Goal: Information Seeking & Learning: Learn about a topic

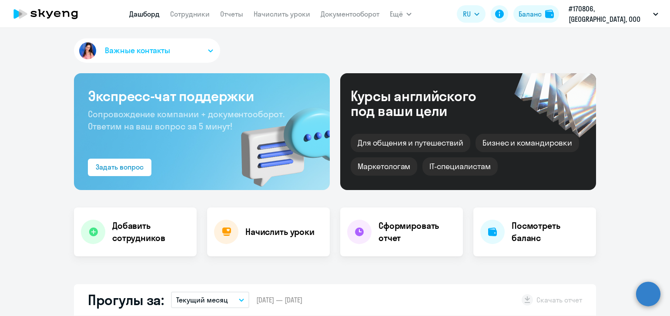
select select "30"
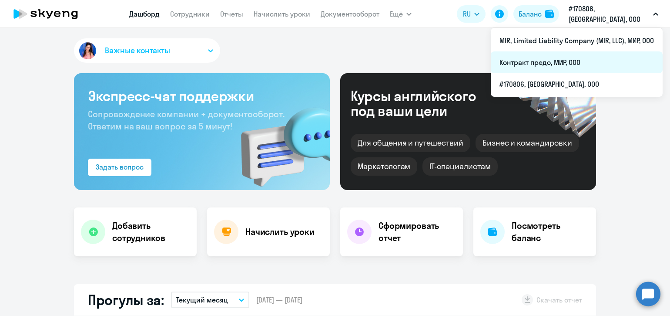
click at [570, 63] on li "Контракт предо, МИР, ООО" at bounding box center [577, 62] width 172 height 22
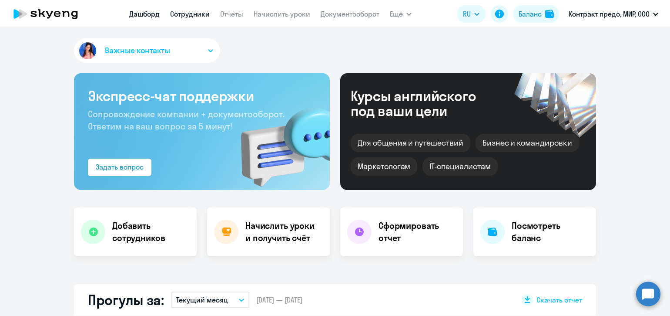
click at [185, 16] on link "Сотрудники" at bounding box center [190, 14] width 40 height 9
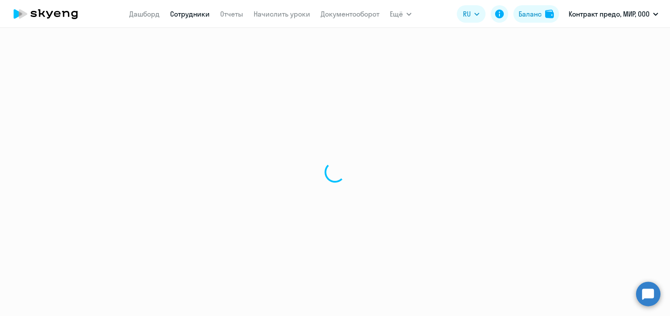
select select "30"
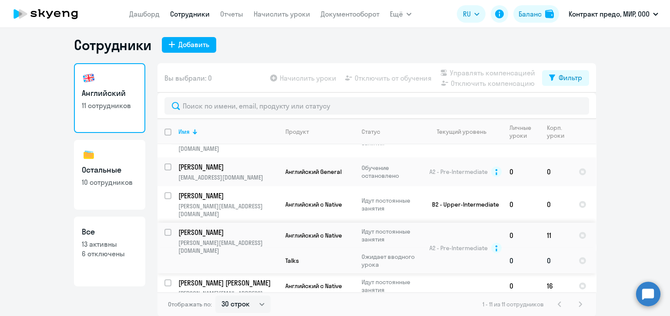
scroll to position [175, 0]
click at [241, 224] on td "[PERSON_NAME] [PERSON_NAME][EMAIL_ADDRESS][DOMAIN_NAME]" at bounding box center [224, 249] width 107 height 50
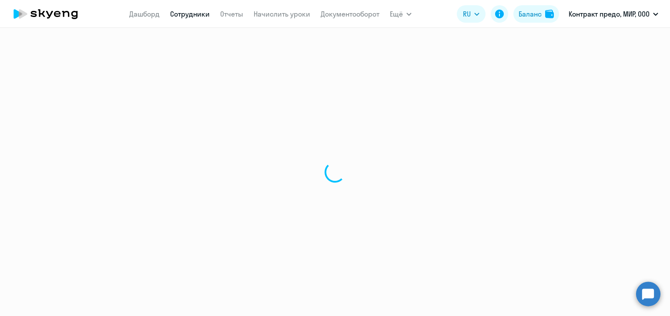
select select "english"
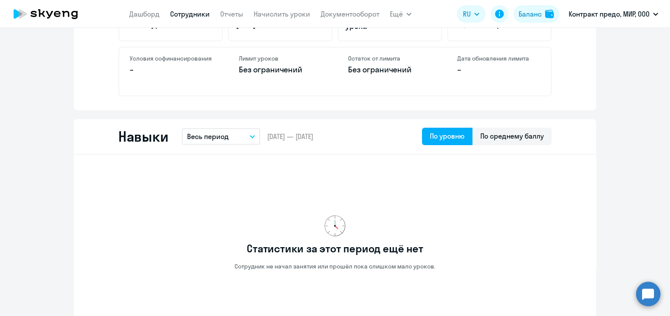
scroll to position [417, 0]
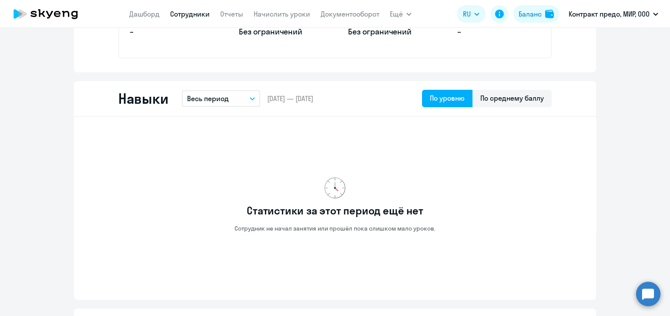
click at [659, 296] on circle at bounding box center [648, 293] width 24 height 24
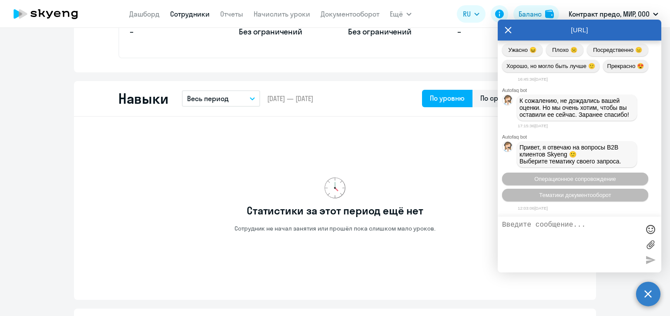
scroll to position [7540, 0]
click at [544, 228] on textarea at bounding box center [571, 244] width 138 height 47
click at [555, 225] on textarea "Добрый день! Какие сроки" at bounding box center [571, 244] width 138 height 47
click at [618, 225] on textarea "Добрый день! В кккие сроки" at bounding box center [571, 244] width 138 height 47
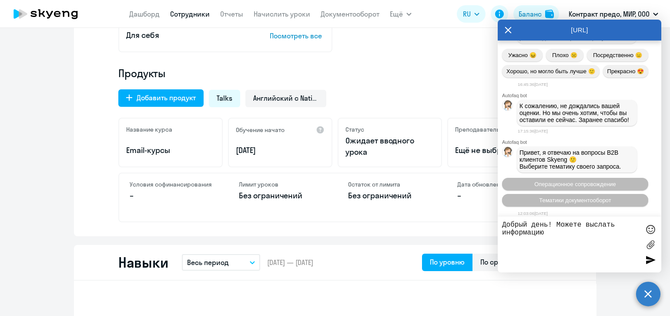
scroll to position [254, 0]
click at [502, 234] on textarea "Добрый день! Можете выслать информацию" at bounding box center [571, 244] width 138 height 47
click at [624, 232] on textarea "Добрый день! Можете выслать собрать и выслать информацию" at bounding box center [571, 244] width 138 height 47
click at [601, 222] on textarea "Добрый день! Можете выслать собрать и выслать информацию" at bounding box center [571, 244] width 138 height 47
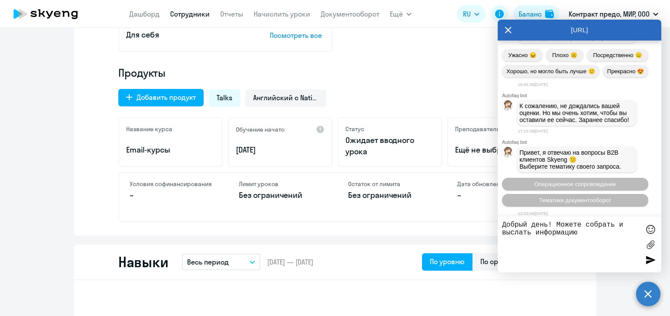
click at [618, 225] on textarea "Добрый день! Можете собрать и выслать информацию" at bounding box center [571, 244] width 138 height 47
click at [572, 242] on textarea "Добрый день! Можете собрать информацию в ручном режиме и выслать информацию" at bounding box center [571, 244] width 138 height 47
type textarea "Добрый день! Можете собрать информацию в ручном режиме и выслать?"
click at [653, 261] on div at bounding box center [650, 259] width 13 height 13
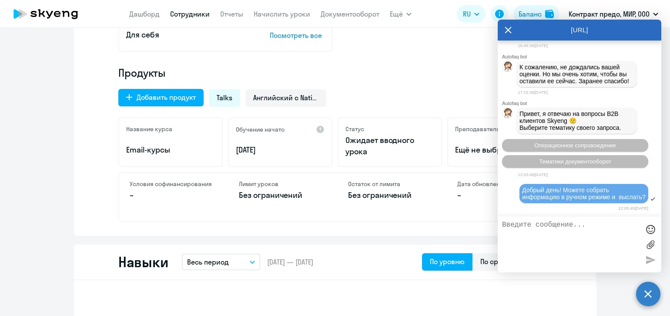
scroll to position [7976, 0]
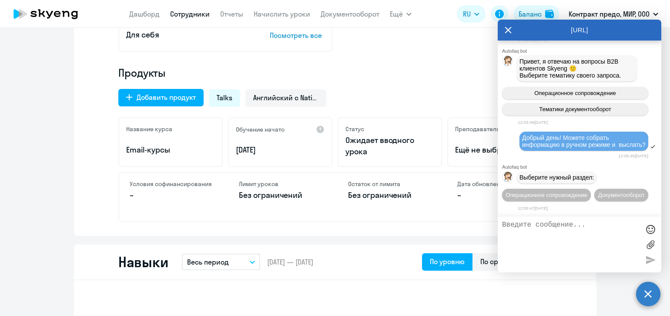
click at [511, 31] on icon at bounding box center [508, 30] width 7 height 21
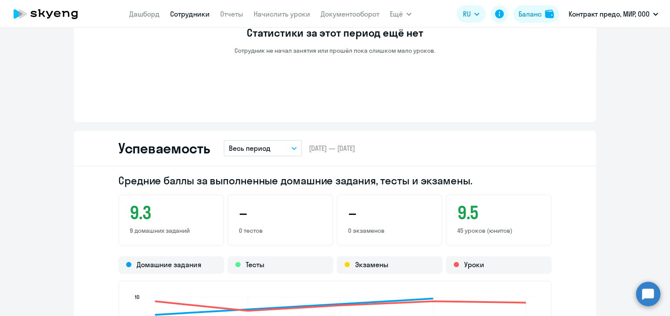
scroll to position [653, 0]
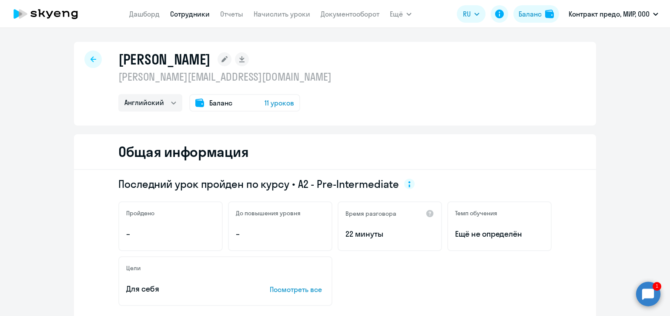
select select "30"
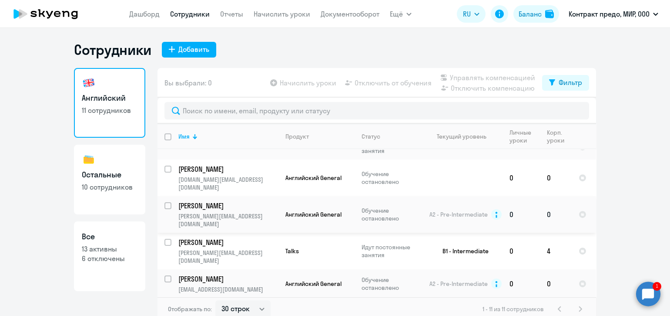
scroll to position [66, 0]
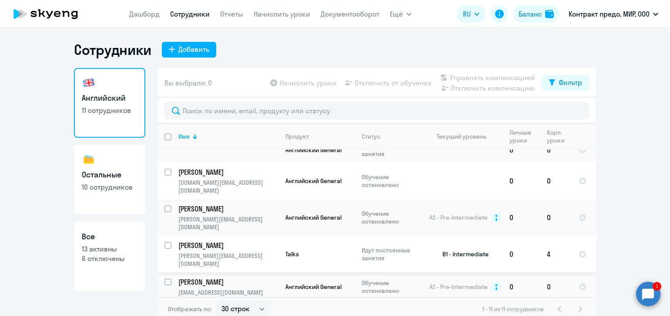
click at [253, 240] on p "[PERSON_NAME]" at bounding box center [227, 245] width 98 height 10
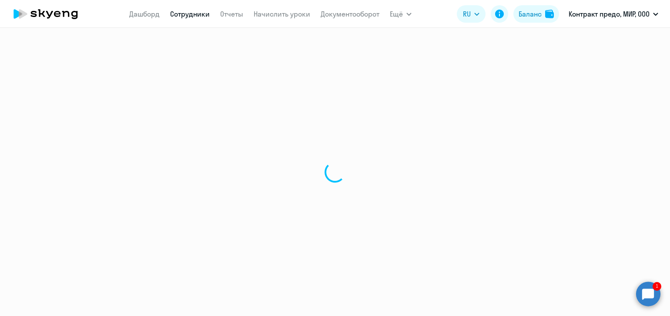
select select "english"
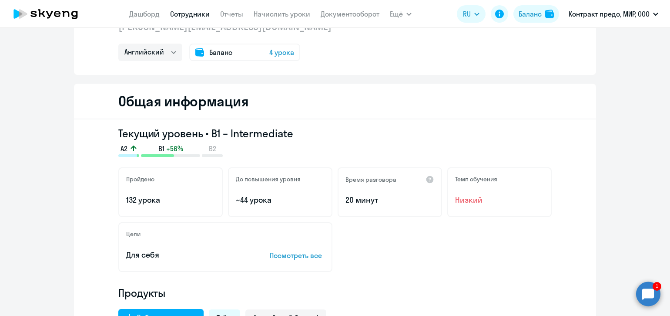
scroll to position [36, 0]
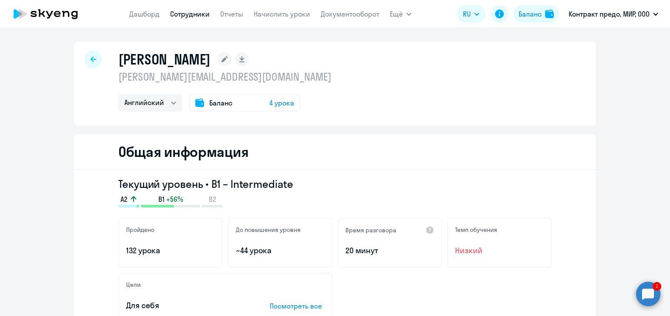
select select "30"
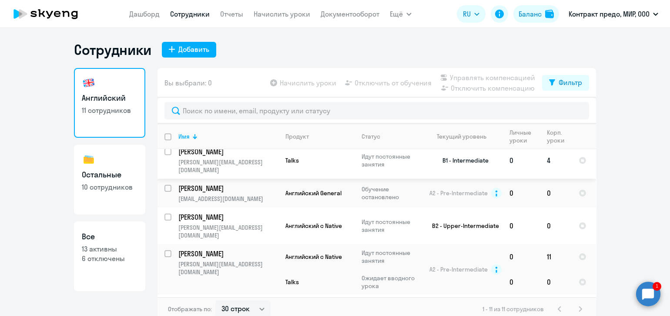
scroll to position [163, 0]
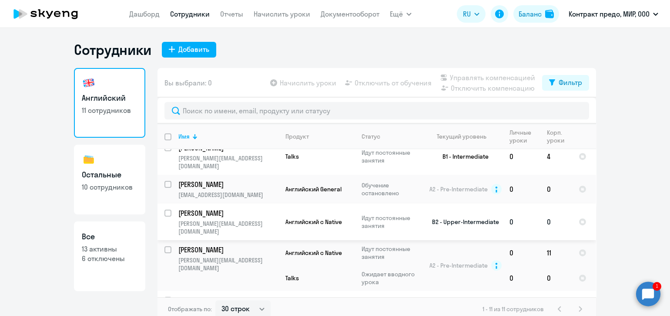
click at [238, 208] on p "[PERSON_NAME]" at bounding box center [227, 213] width 98 height 10
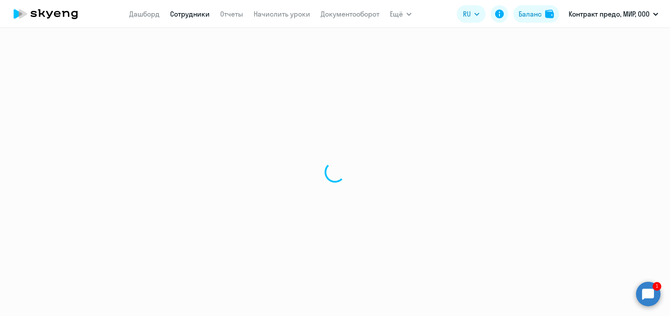
select select "english"
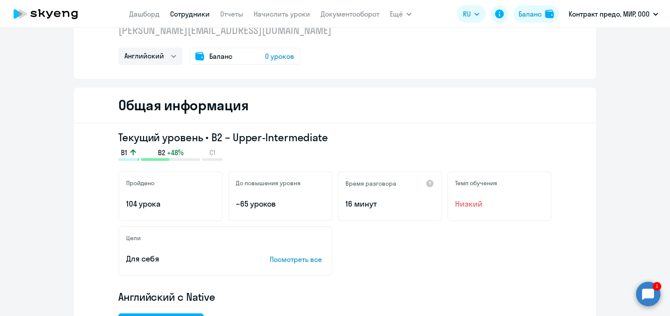
scroll to position [54, 0]
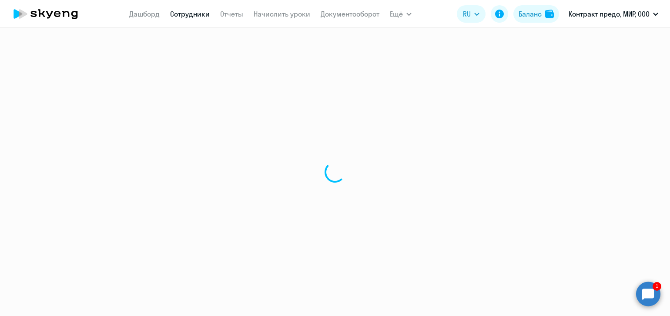
select select "30"
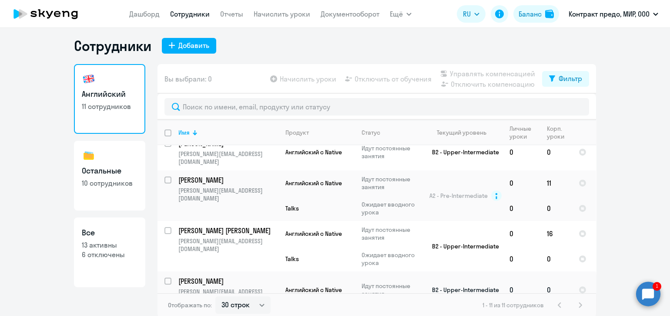
scroll to position [5, 0]
click at [577, 304] on div "1 - 11 из 11 сотрудников" at bounding box center [534, 304] width 103 height 10
click at [231, 307] on td "[PERSON_NAME] [EMAIL_ADDRESS][DOMAIN_NAME]" at bounding box center [224, 321] width 107 height 29
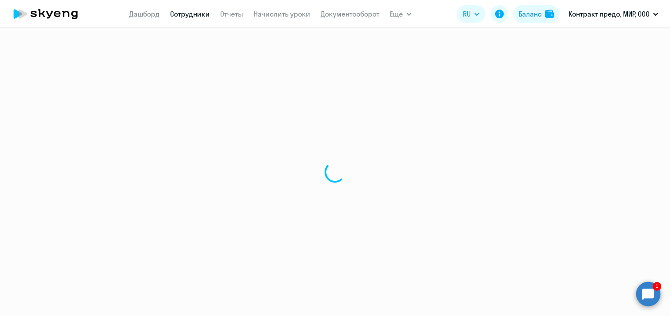
select select "english"
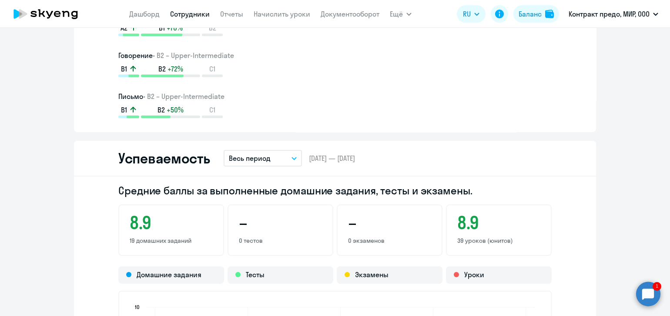
scroll to position [677, 0]
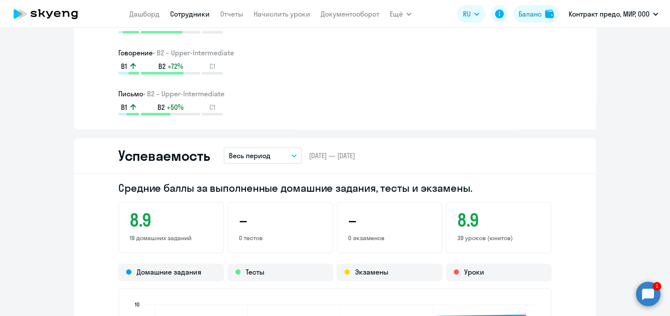
click at [292, 159] on button "Весь период" at bounding box center [263, 155] width 78 height 17
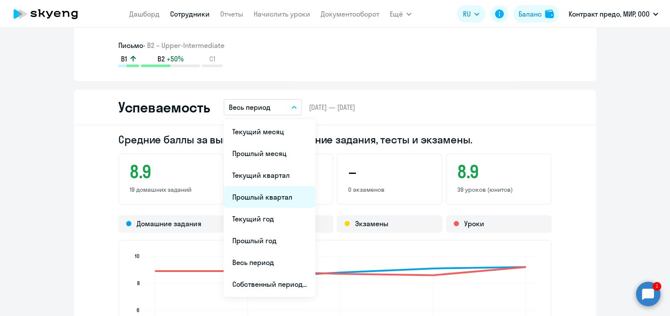
scroll to position [731, 0]
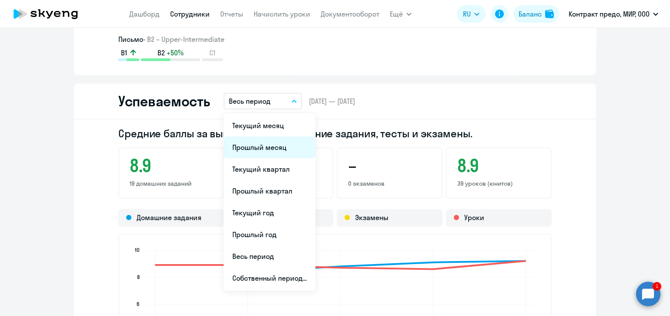
click at [282, 147] on li "Прошлый месяц" at bounding box center [270, 147] width 92 height 22
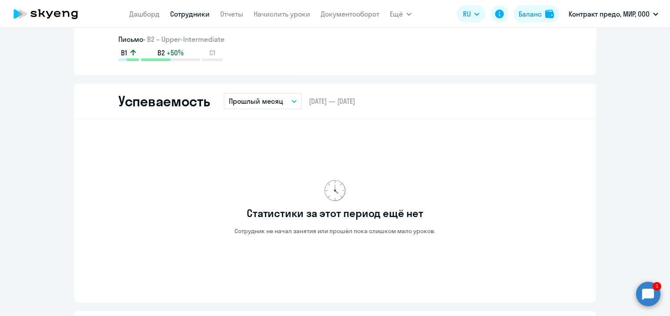
click at [292, 106] on button "Прошлый месяц" at bounding box center [263, 101] width 78 height 17
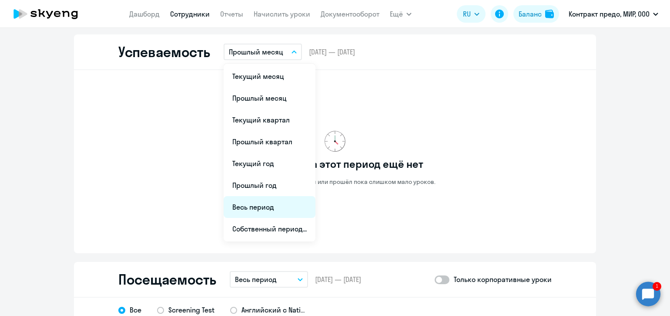
scroll to position [804, 0]
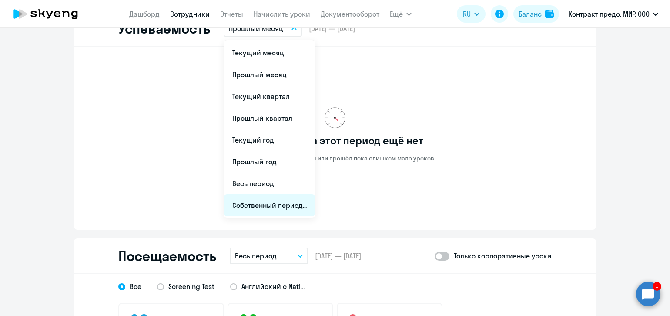
click at [284, 207] on li "Собственный период..." at bounding box center [270, 205] width 92 height 22
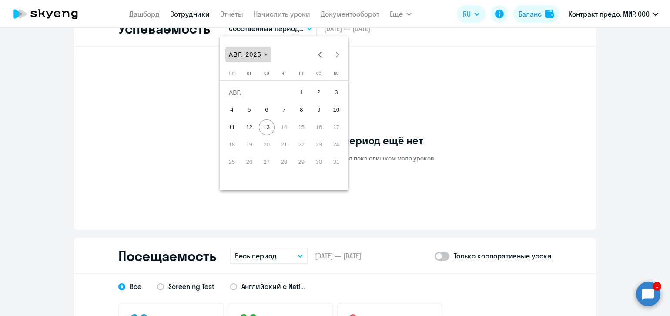
click at [270, 57] on span "Choose month and year" at bounding box center [248, 54] width 46 height 21
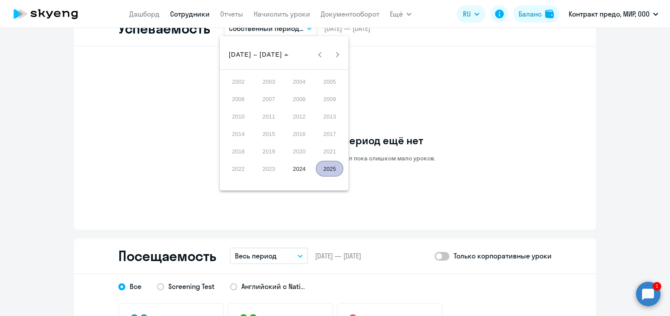
click at [329, 167] on span "2025" at bounding box center [329, 169] width 27 height 16
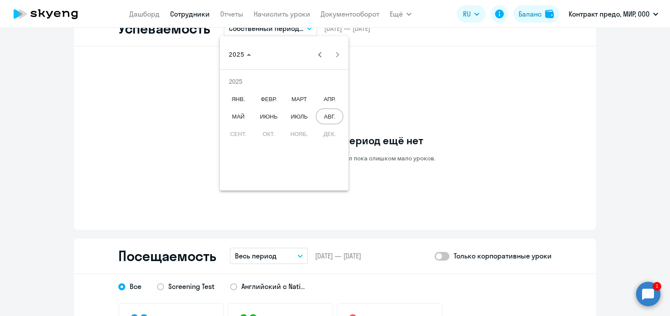
click at [271, 118] on span "ИЮНЬ" at bounding box center [268, 116] width 27 height 16
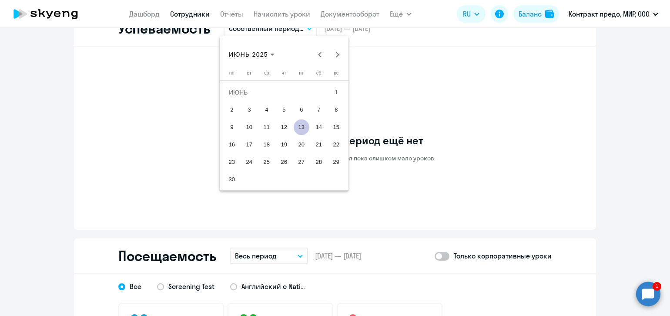
click at [337, 90] on span "1" at bounding box center [337, 92] width 16 height 16
click at [232, 176] on span "30" at bounding box center [232, 179] width 16 height 16
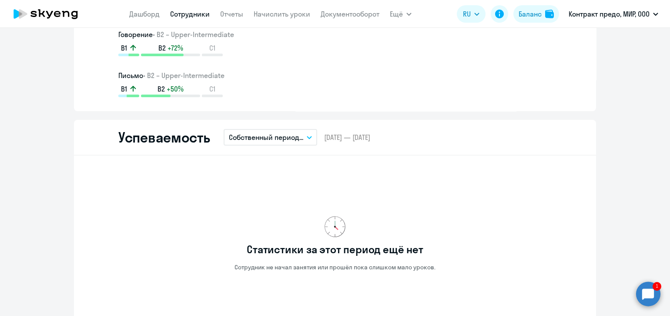
scroll to position [713, 0]
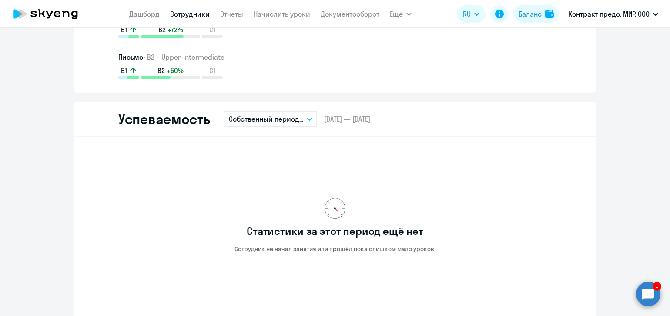
click at [308, 121] on button "Собственный период..." at bounding box center [271, 119] width 94 height 17
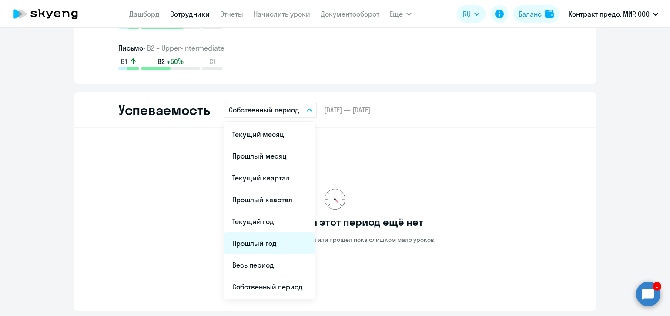
scroll to position [749, 0]
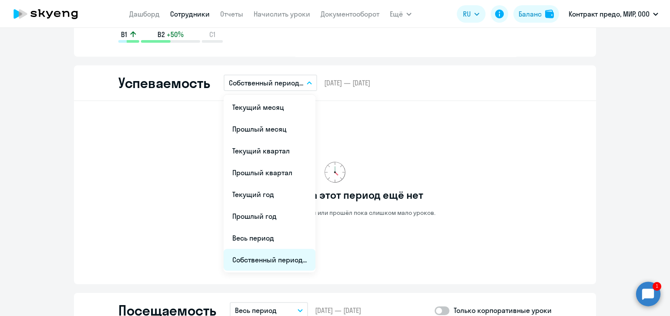
click at [268, 260] on li "Собственный период..." at bounding box center [270, 259] width 92 height 22
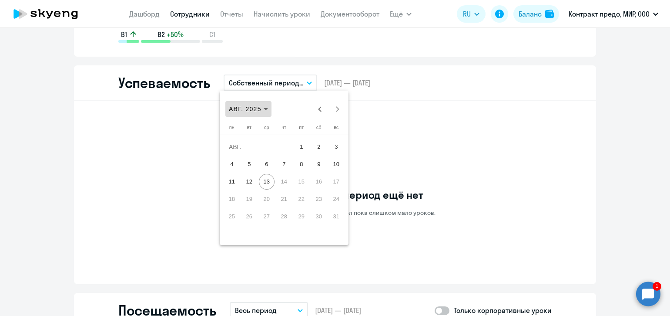
click at [267, 111] on span "АВГ. 2025" at bounding box center [248, 108] width 39 height 9
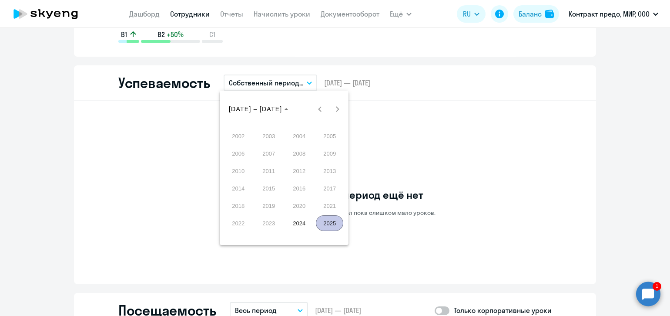
click at [333, 222] on span "2025" at bounding box center [329, 223] width 27 height 16
click at [243, 169] on span "МАЙ" at bounding box center [238, 171] width 27 height 16
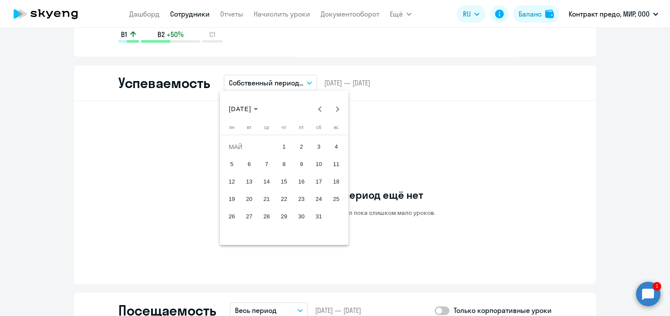
click at [285, 142] on span "1" at bounding box center [284, 147] width 16 height 16
click at [318, 213] on span "31" at bounding box center [319, 216] width 16 height 16
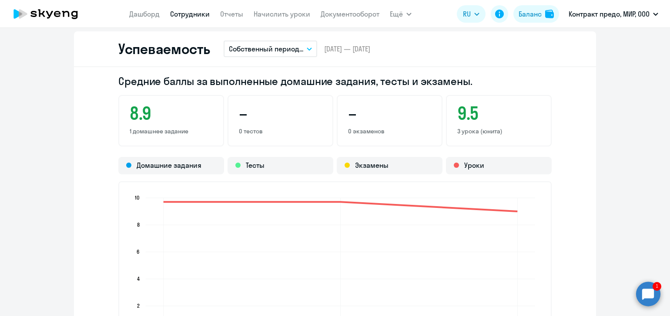
scroll to position [786, 0]
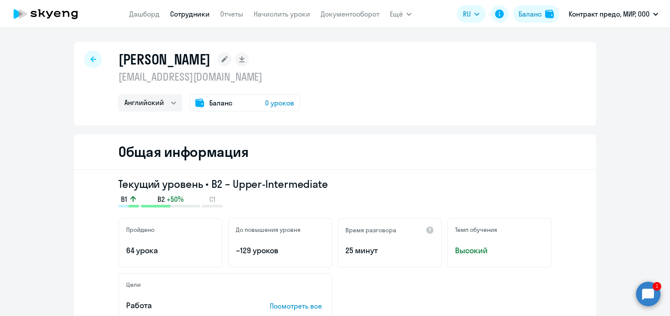
select select "30"
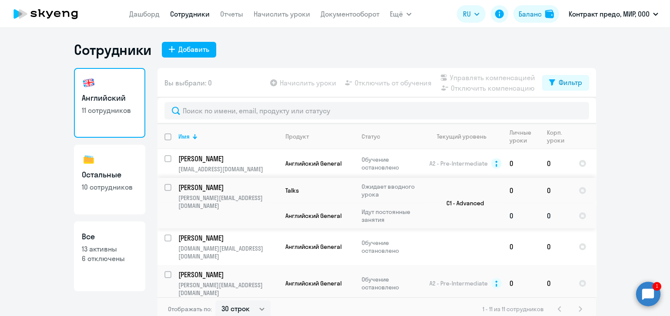
click at [304, 215] on span "Английский General" at bounding box center [313, 216] width 56 height 8
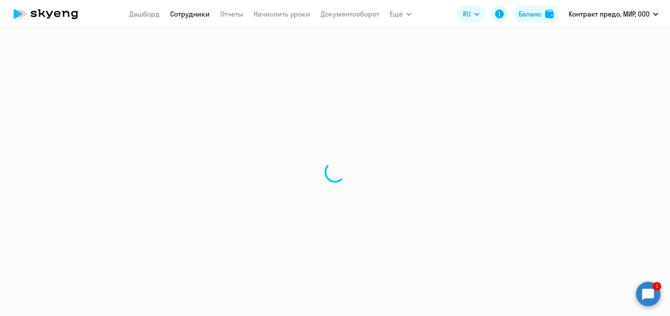
select select "english"
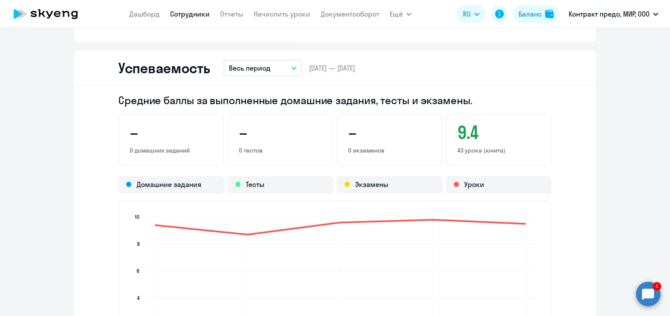
scroll to position [743, 0]
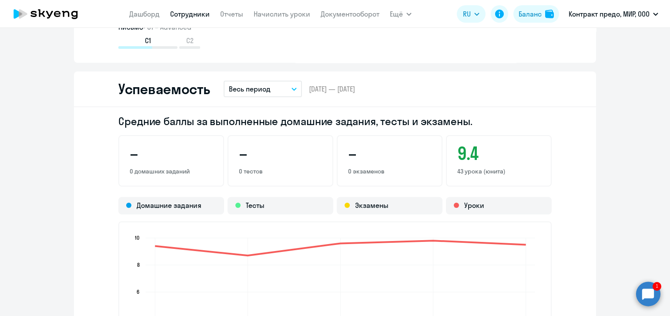
click at [292, 87] on icon "button" at bounding box center [294, 88] width 5 height 3
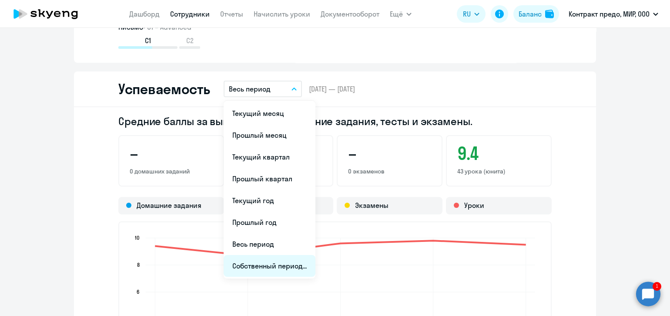
click at [268, 263] on li "Собственный период..." at bounding box center [270, 266] width 92 height 22
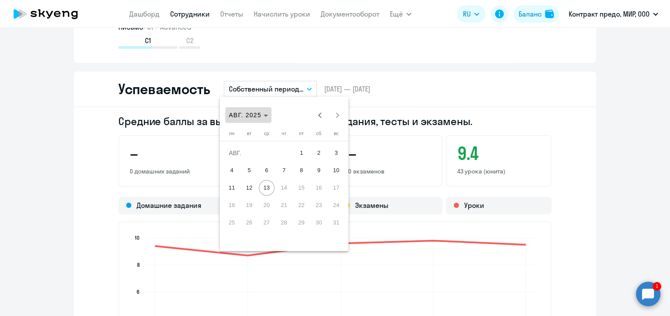
click at [265, 115] on polygon "Choose month and year" at bounding box center [266, 115] width 4 height 2
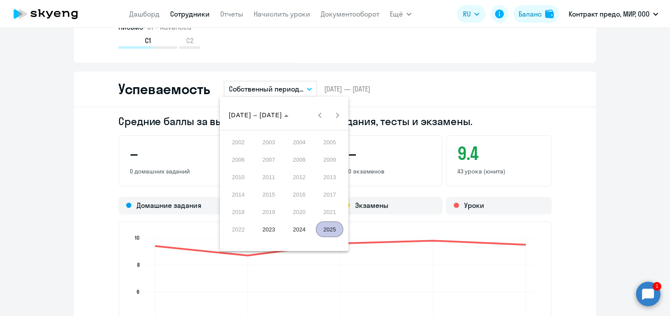
click at [331, 230] on span "2025" at bounding box center [329, 229] width 27 height 16
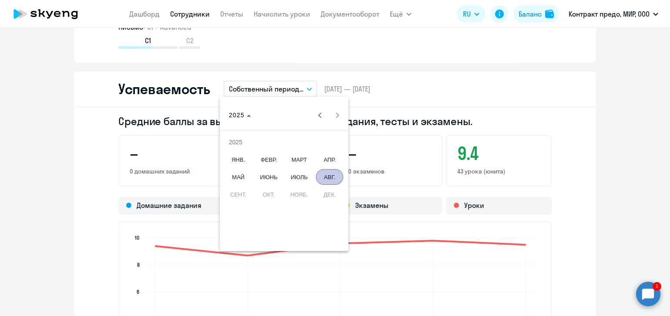
click at [298, 159] on span "МАРТ" at bounding box center [298, 159] width 27 height 16
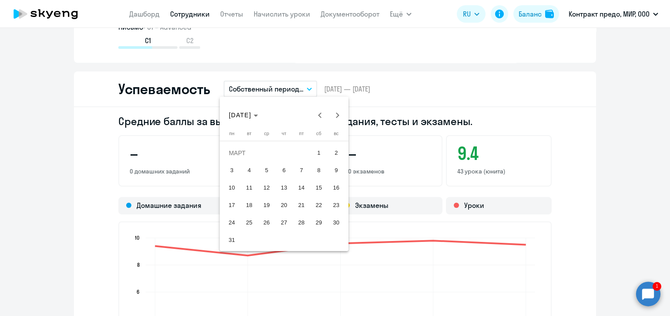
click at [316, 150] on span "1" at bounding box center [319, 153] width 16 height 16
click at [231, 235] on span "31" at bounding box center [232, 240] width 16 height 16
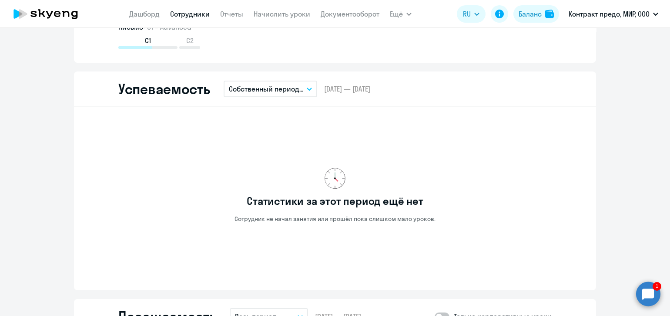
click at [307, 91] on button "Собственный период..." at bounding box center [271, 89] width 94 height 17
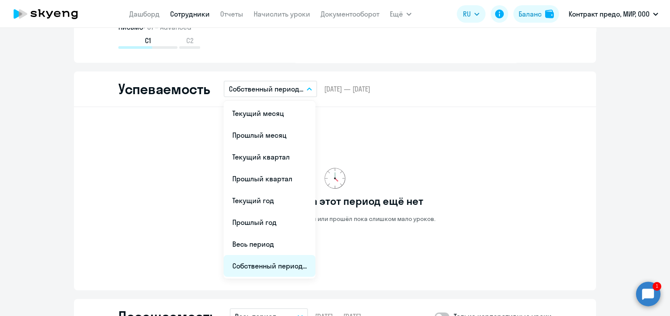
click at [273, 263] on li "Собственный период..." at bounding box center [270, 266] width 92 height 22
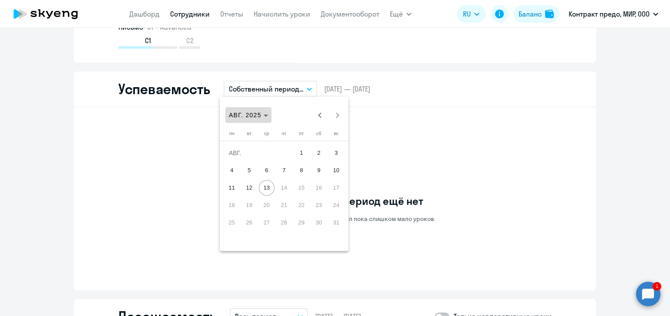
click at [257, 113] on span "АВГ. 2025" at bounding box center [245, 114] width 33 height 7
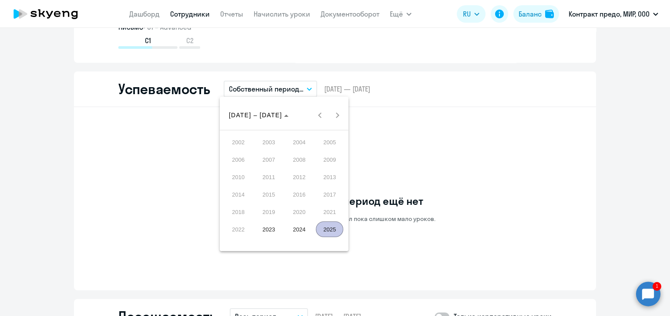
click at [329, 231] on span "2025" at bounding box center [329, 229] width 27 height 16
click at [268, 158] on span "ФЕВР." at bounding box center [268, 159] width 27 height 16
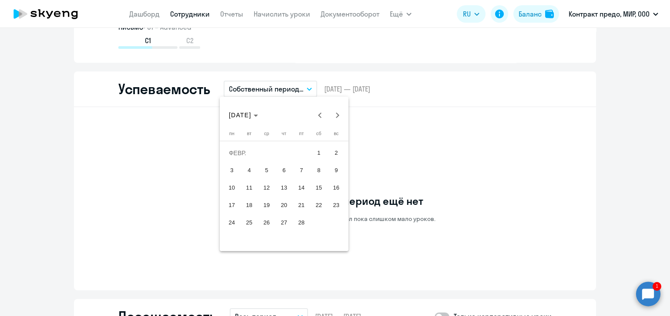
click at [318, 155] on span "1" at bounding box center [319, 153] width 16 height 16
click at [301, 225] on span "28" at bounding box center [302, 223] width 16 height 16
click at [307, 90] on button "Собственный период..." at bounding box center [271, 89] width 94 height 17
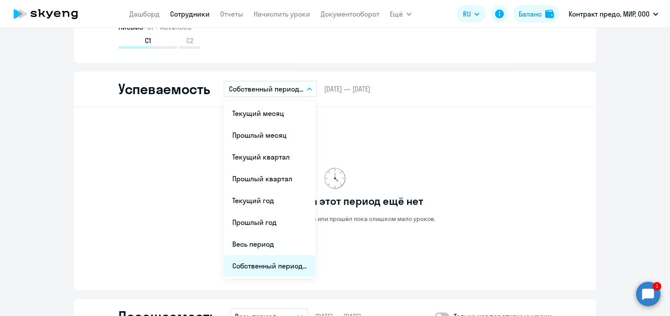
click at [279, 260] on li "Собственный период..." at bounding box center [270, 266] width 92 height 22
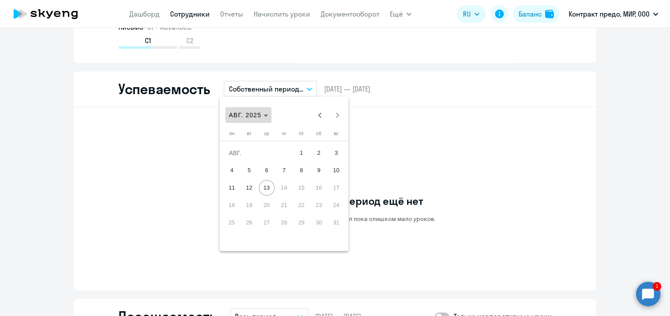
click at [267, 112] on span "АВГ. 2025" at bounding box center [248, 115] width 39 height 9
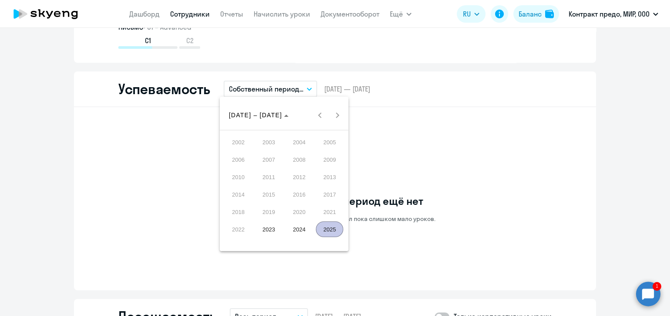
click at [300, 225] on span "2024" at bounding box center [298, 229] width 27 height 16
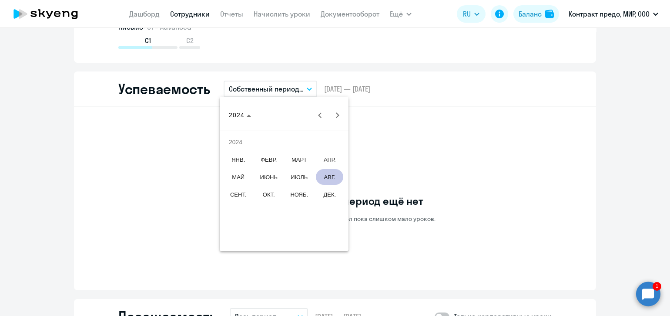
click at [293, 195] on span "НОЯБ." at bounding box center [298, 194] width 27 height 16
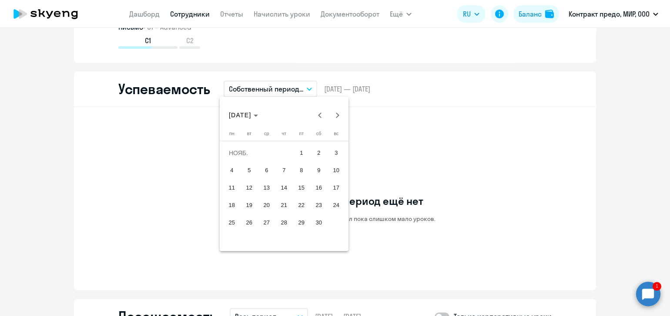
click at [302, 151] on span "1" at bounding box center [302, 153] width 16 height 16
click at [319, 219] on span "30" at bounding box center [319, 223] width 16 height 16
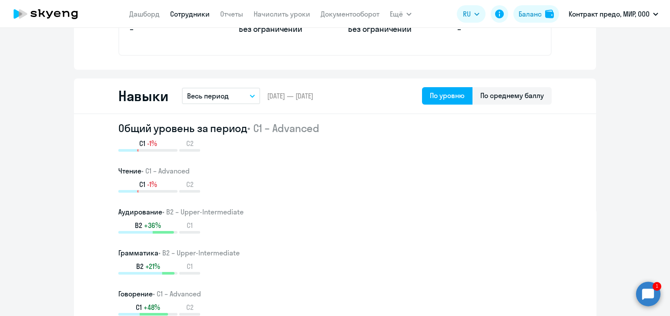
scroll to position [435, 0]
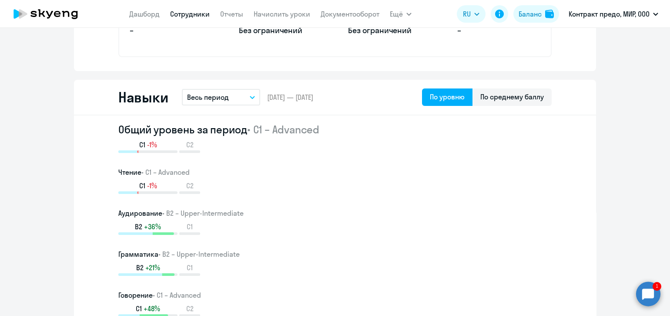
click at [249, 102] on button "Весь период" at bounding box center [221, 97] width 78 height 17
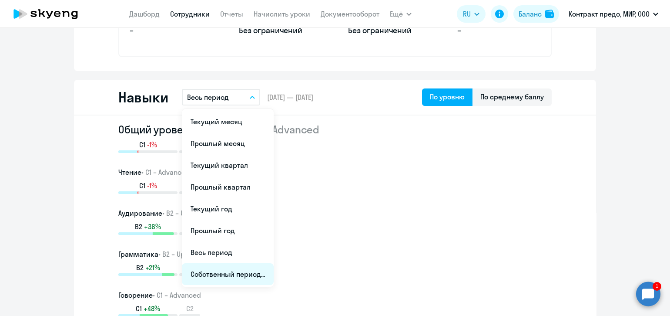
click at [244, 270] on li "Собственный период..." at bounding box center [228, 274] width 92 height 22
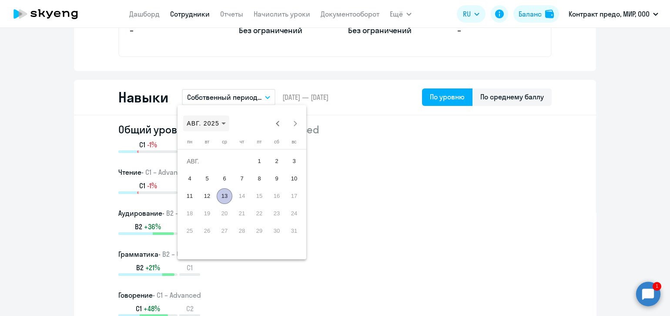
click at [220, 121] on span "АВГ. 2025" at bounding box center [206, 123] width 39 height 9
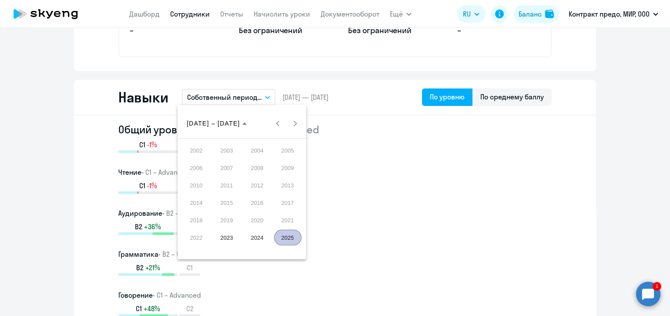
click at [265, 235] on span "2024" at bounding box center [257, 237] width 27 height 16
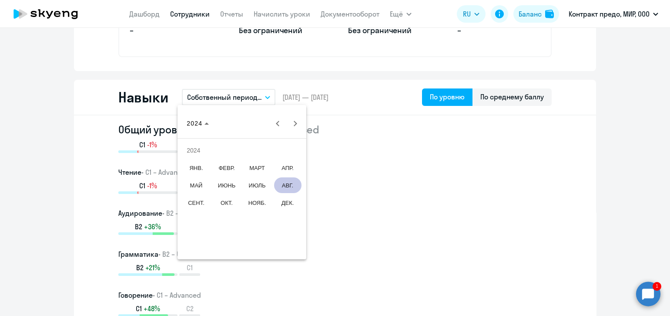
click at [286, 202] on span "ДЕК." at bounding box center [287, 203] width 27 height 16
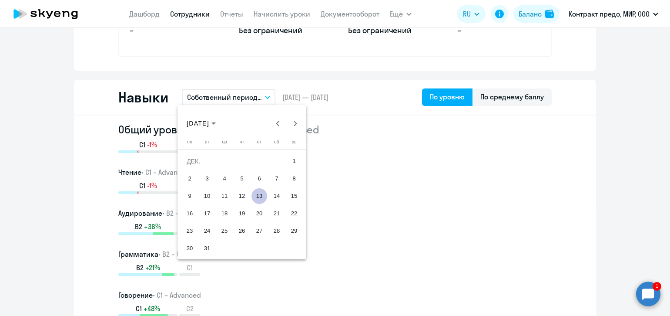
click at [292, 158] on span "1" at bounding box center [294, 161] width 16 height 16
click at [208, 245] on span "31" at bounding box center [207, 248] width 16 height 16
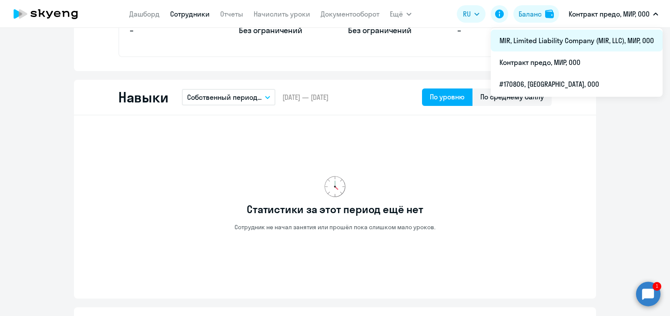
click at [549, 42] on li "MIR, Limited Liability Company (MIR, LLC), МИР, ООО" at bounding box center [577, 41] width 172 height 22
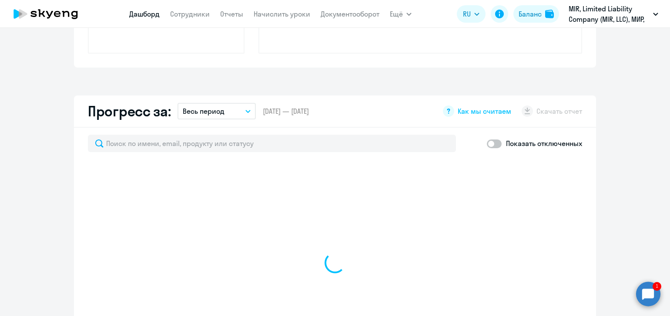
scroll to position [514, 0]
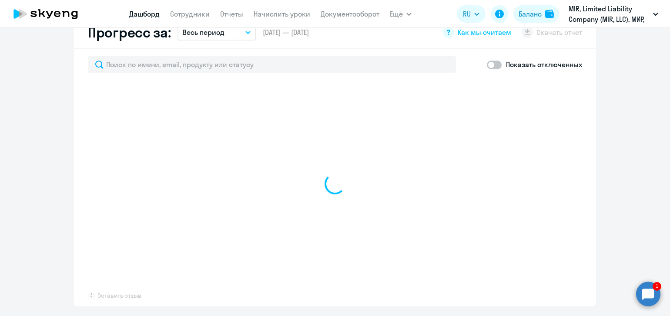
select select "30"
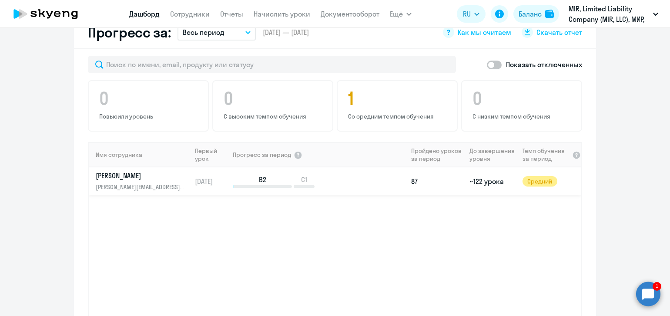
click at [134, 175] on p "[PERSON_NAME]" at bounding box center [141, 176] width 90 height 10
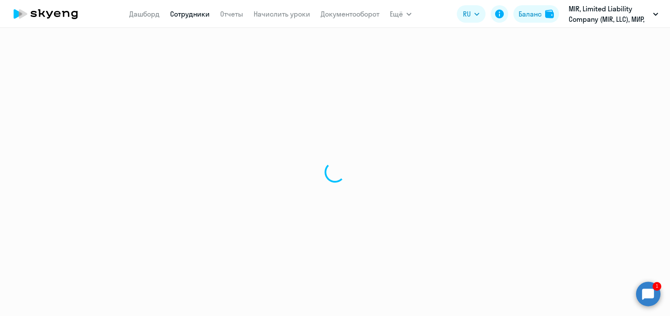
select select "english"
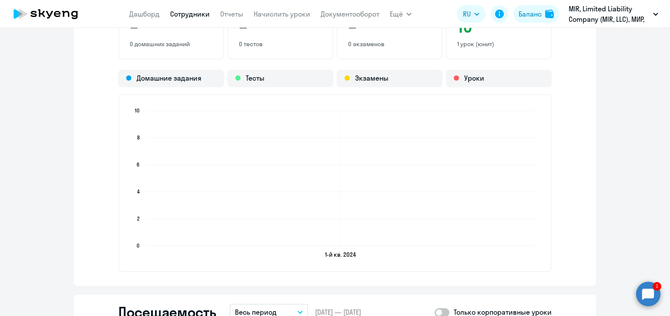
scroll to position [870, 0]
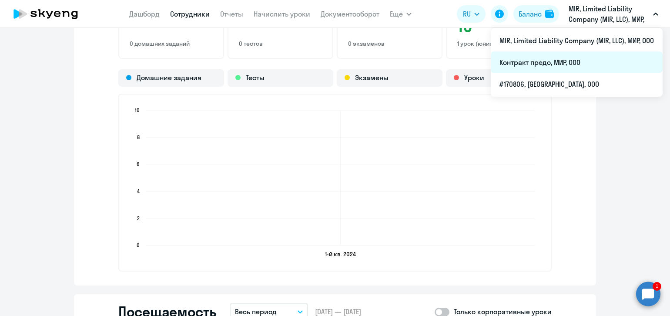
click at [572, 63] on li "Контракт предо, МИР, ООО" at bounding box center [577, 62] width 172 height 22
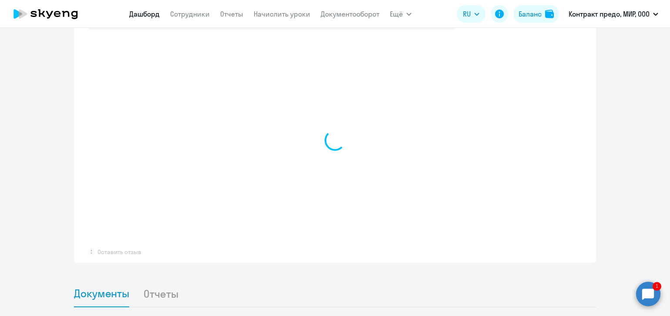
select select "30"
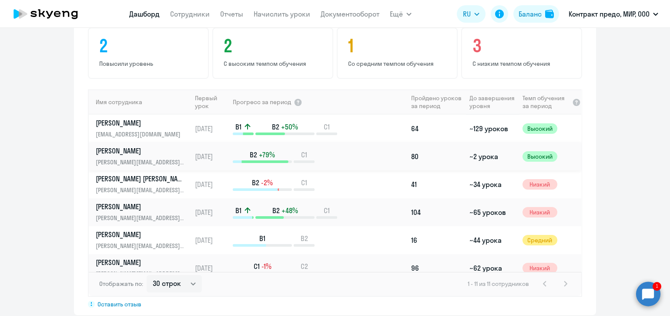
scroll to position [582, 0]
click at [134, 145] on p "[PERSON_NAME]" at bounding box center [141, 150] width 90 height 10
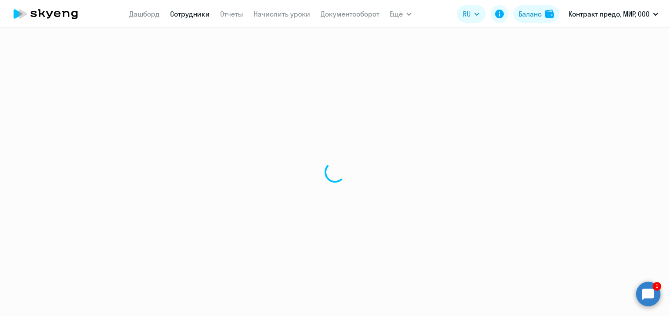
select select "english"
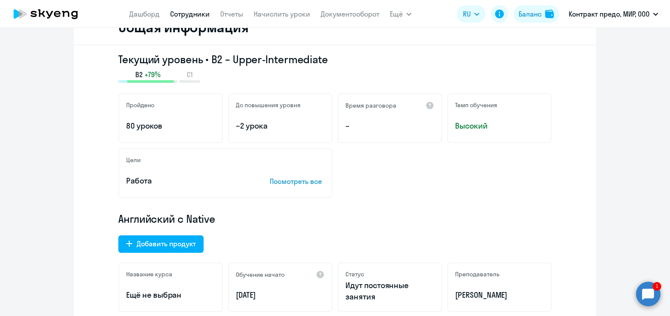
scroll to position [127, 0]
